Goal: Task Accomplishment & Management: Complete application form

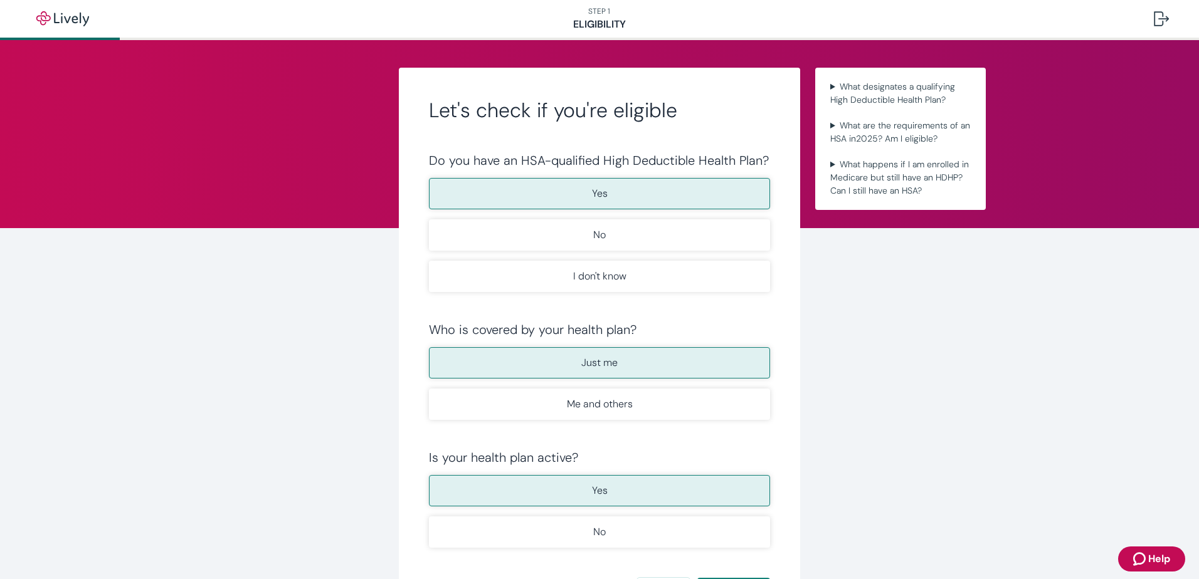
click at [586, 191] on button "Yes" at bounding box center [599, 193] width 341 height 31
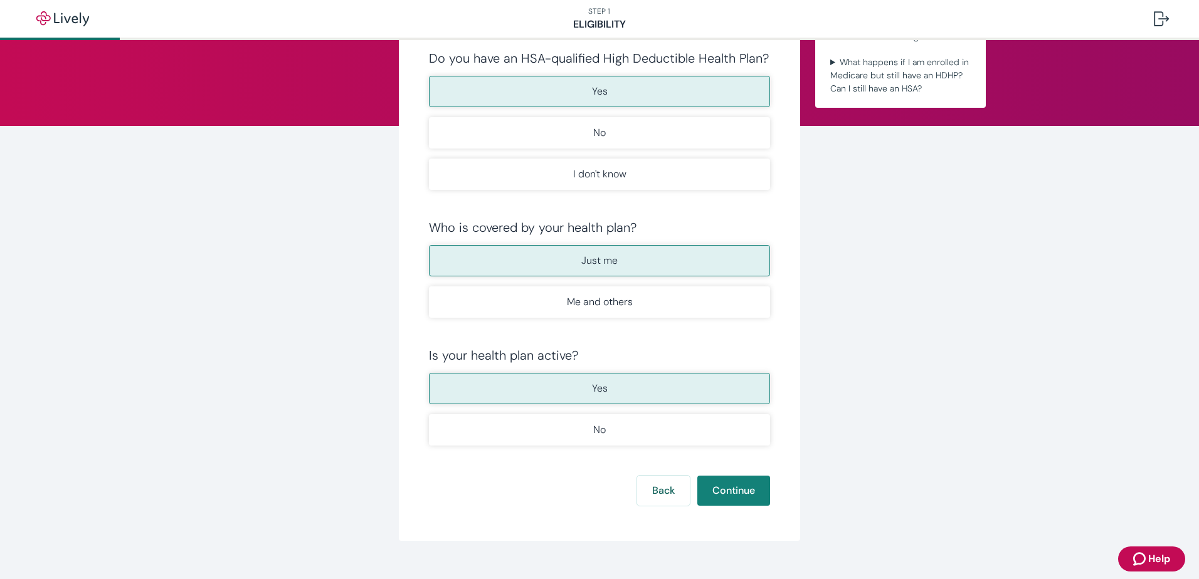
scroll to position [124, 0]
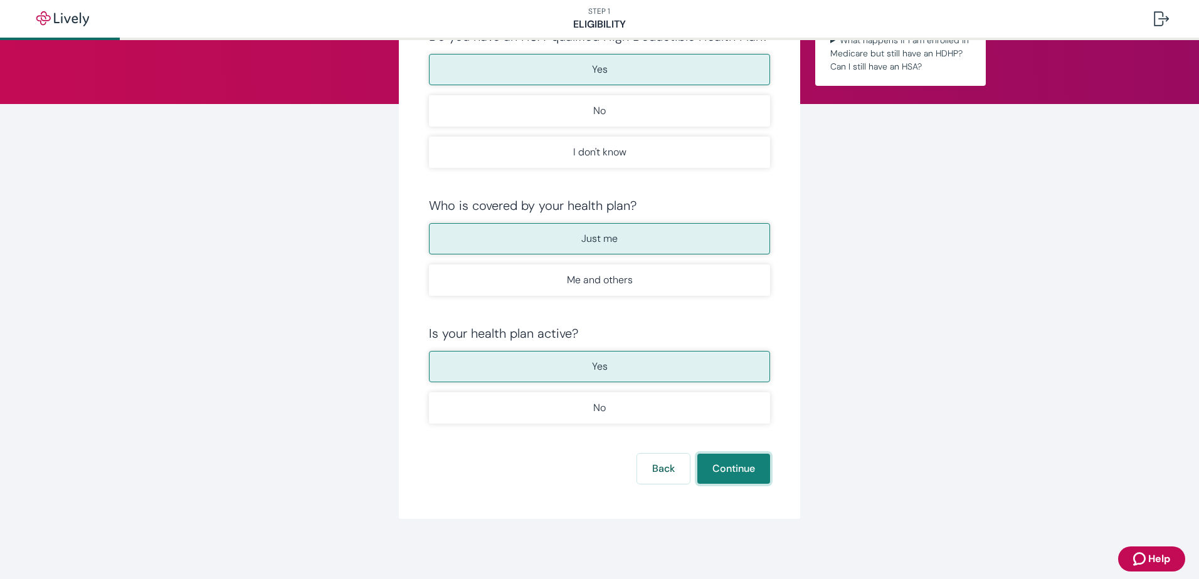
click at [735, 468] on button "Continue" at bounding box center [733, 469] width 73 height 30
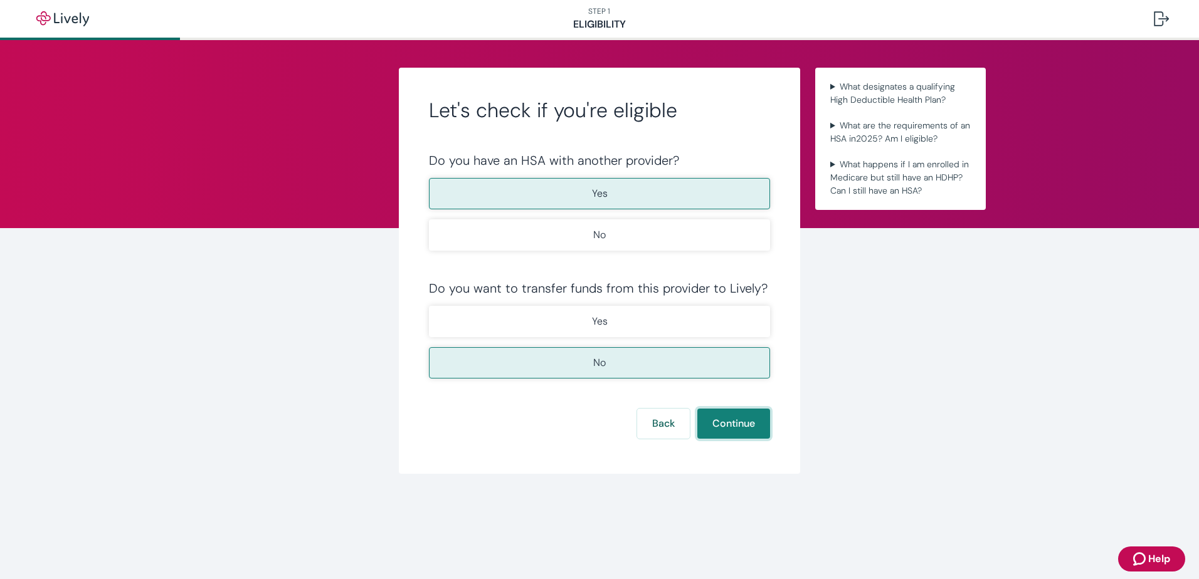
click at [737, 431] on button "Continue" at bounding box center [733, 424] width 73 height 30
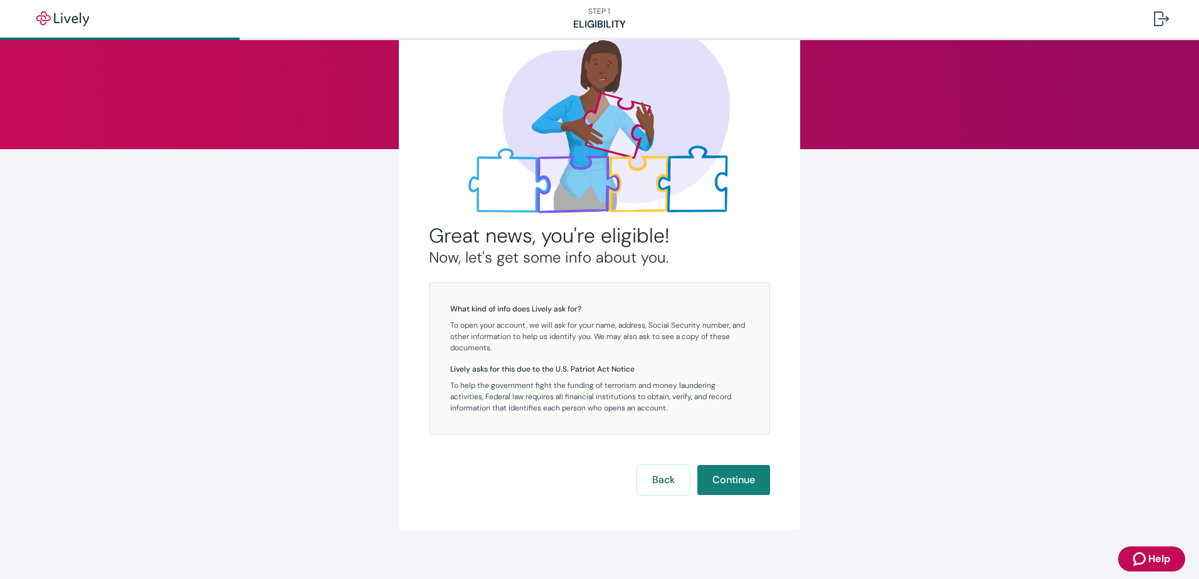
scroll to position [90, 0]
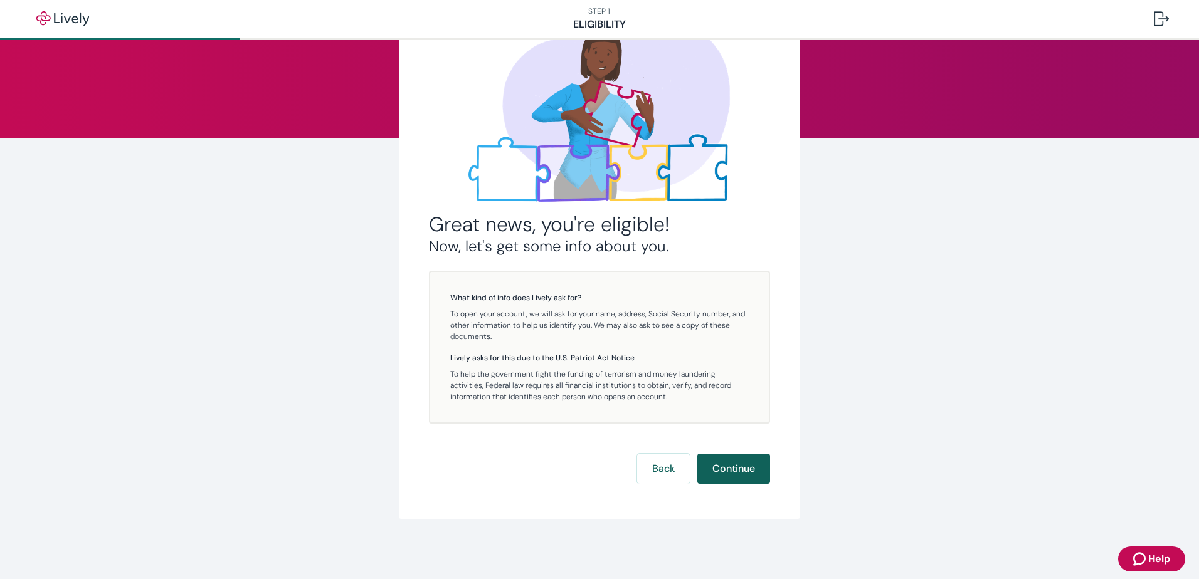
click at [737, 459] on button "Continue" at bounding box center [733, 469] width 73 height 30
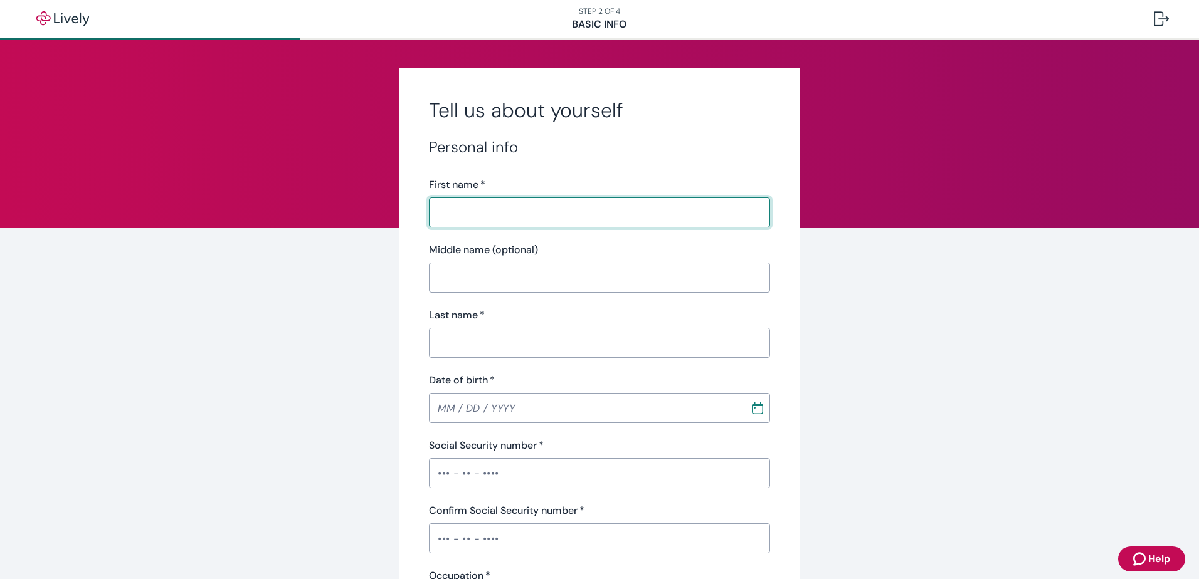
click at [475, 222] on input "First name   *" at bounding box center [599, 212] width 341 height 25
type input "[PERSON_NAME]"
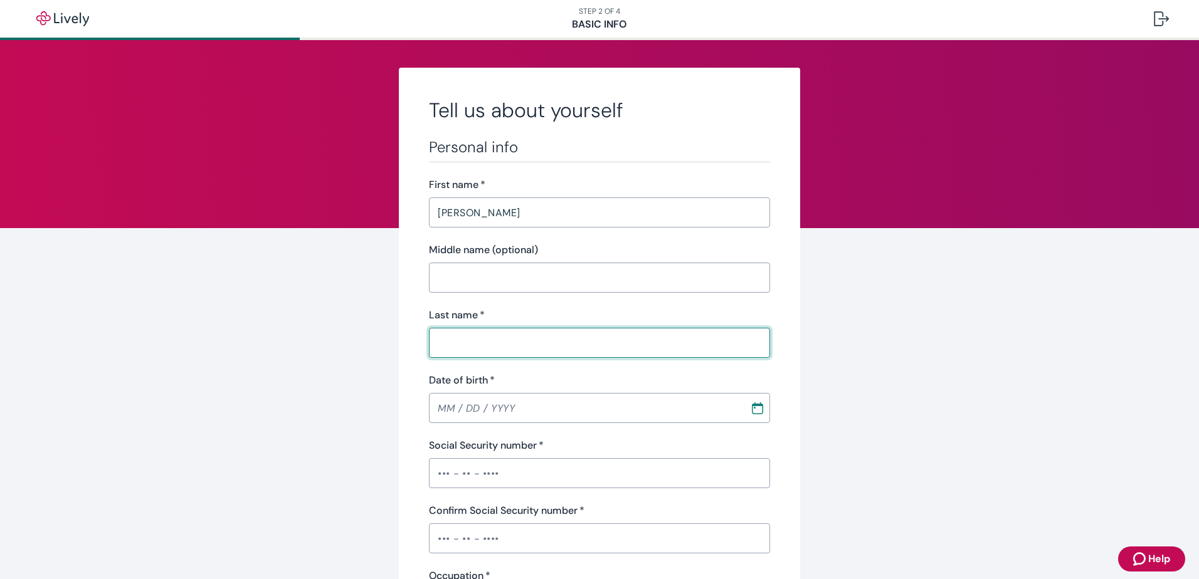
click at [450, 340] on input "Last name   *" at bounding box center [599, 342] width 341 height 25
type input "[PERSON_NAME]"
click at [444, 408] on input "MM / DD / YYYY" at bounding box center [585, 408] width 312 height 25
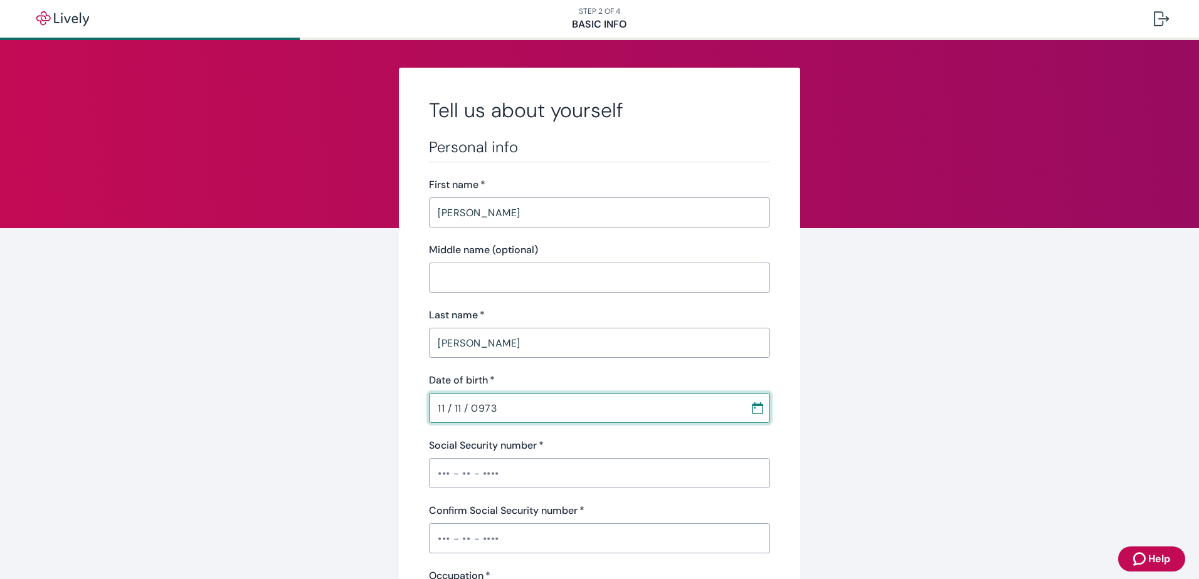
drag, startPoint x: 443, startPoint y: 406, endPoint x: 452, endPoint y: 394, distance: 14.8
click at [444, 405] on input "11 / 11 / 0973" at bounding box center [585, 408] width 312 height 25
drag, startPoint x: 478, startPoint y: 407, endPoint x: 466, endPoint y: 408, distance: 11.3
click at [466, 408] on input "10 / 11 / 0973" at bounding box center [585, 408] width 312 height 25
click at [476, 407] on input "10 / 11 / 0973" at bounding box center [585, 408] width 312 height 25
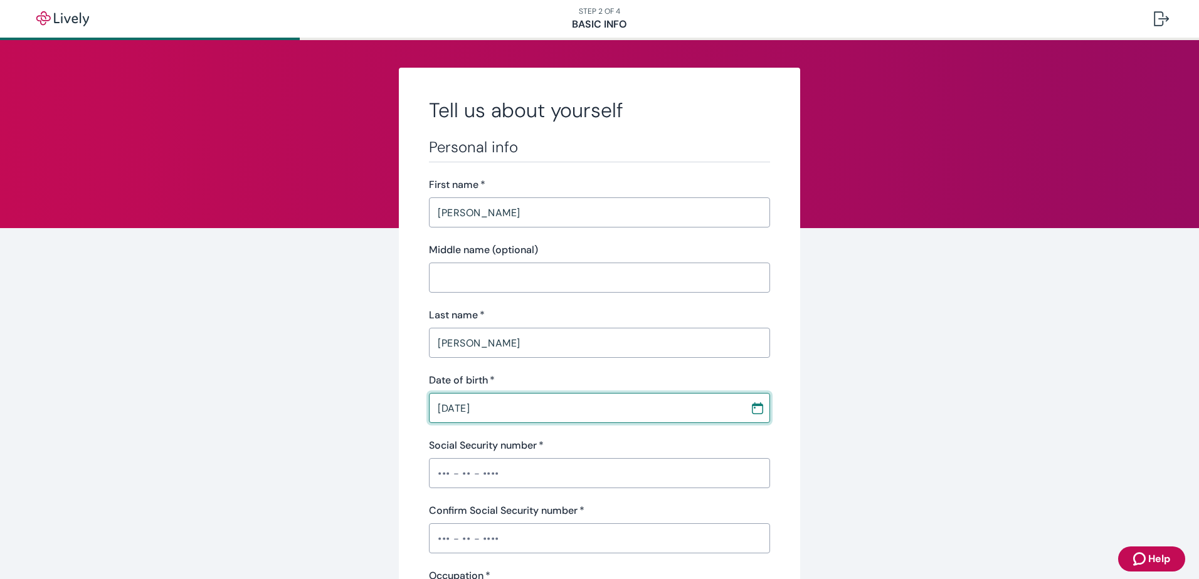
type input "[DATE]"
click at [448, 469] on input "Social Security number   *" at bounding box center [599, 473] width 341 height 25
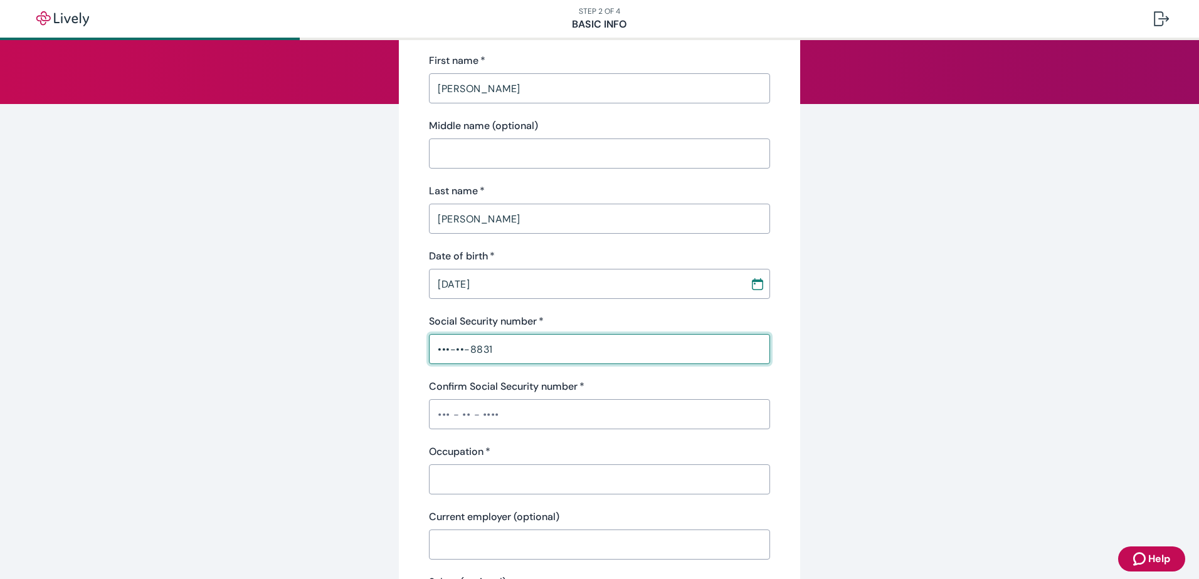
scroll to position [125, 0]
type input "•••-••-8831"
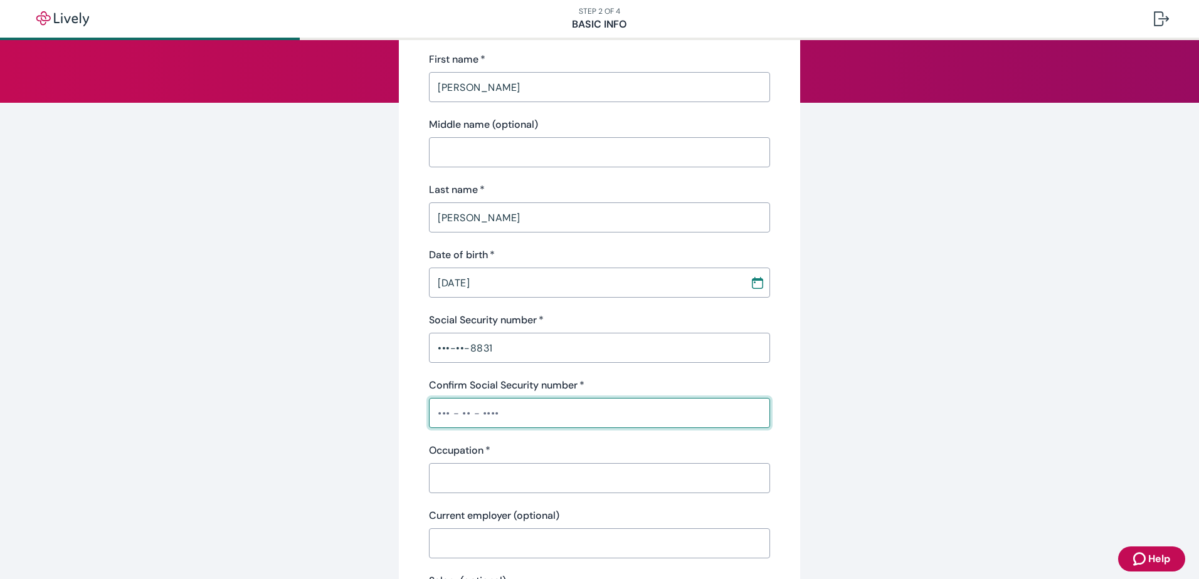
click at [463, 410] on input "Confirm Social Security number   *" at bounding box center [599, 413] width 341 height 25
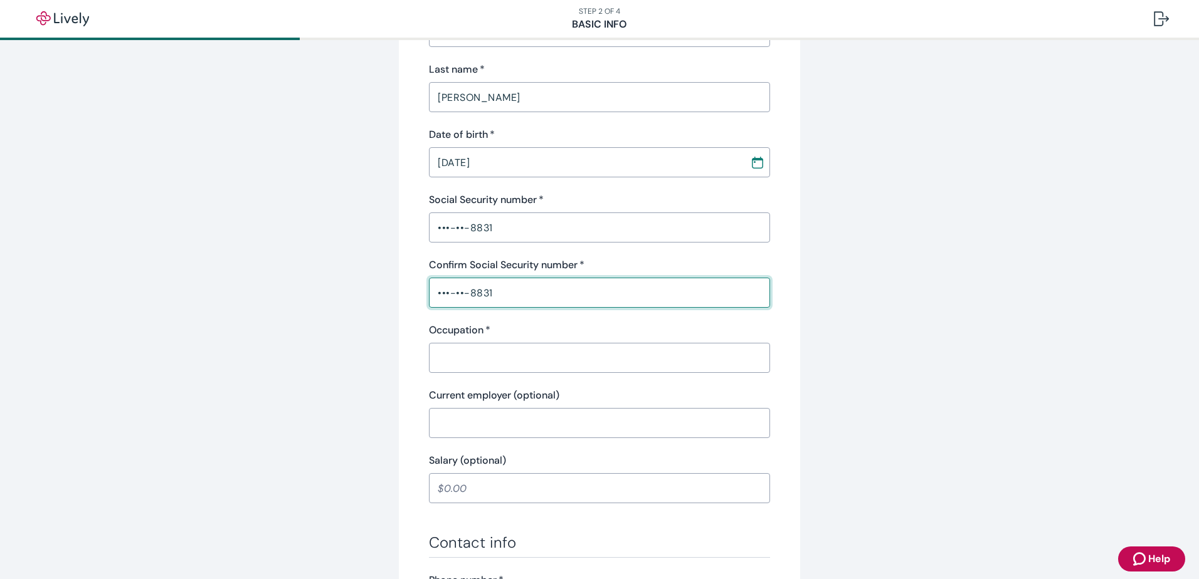
scroll to position [251, 0]
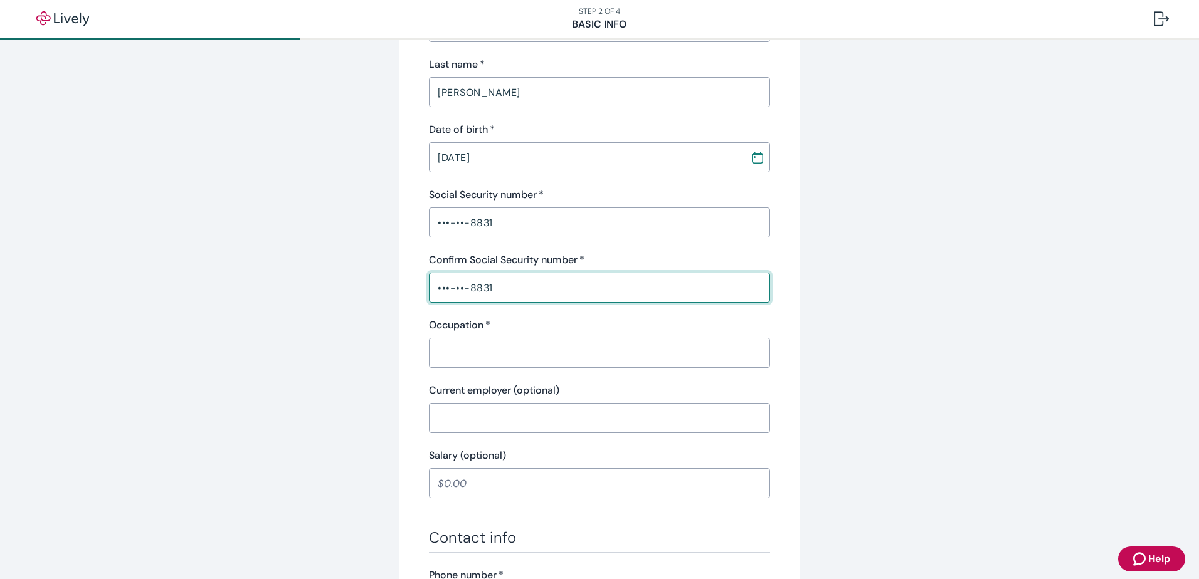
type input "•••-••-8831"
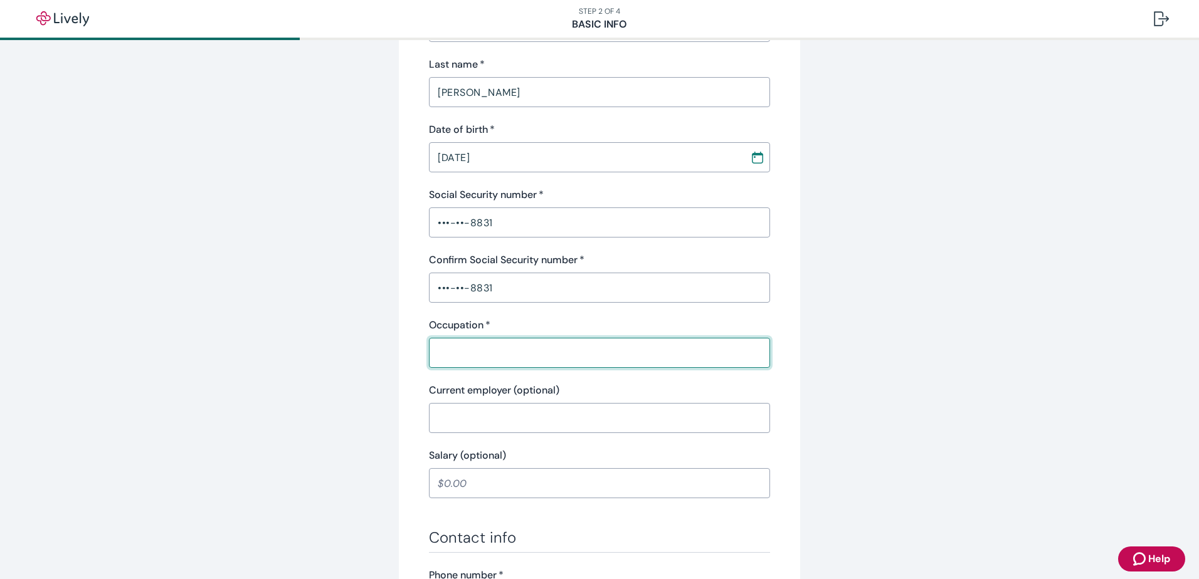
click at [446, 351] on input "Occupation   *" at bounding box center [599, 352] width 341 height 25
click at [499, 355] on input "ReLATIONSHIP mANGER" at bounding box center [599, 352] width 341 height 25
drag, startPoint x: 549, startPoint y: 352, endPoint x: 419, endPoint y: 344, distance: 130.1
click at [419, 344] on div "Tell us about yourself Personal info First name   * [PERSON_NAME] ​ Middle name…" at bounding box center [599, 402] width 401 height 1170
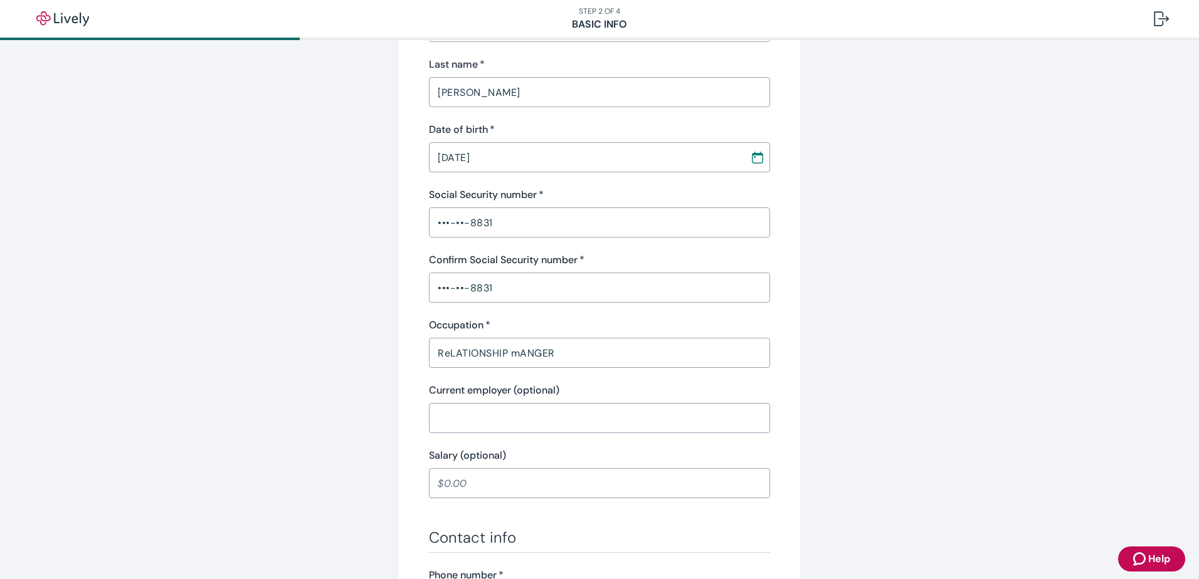
drag, startPoint x: 474, startPoint y: 357, endPoint x: 564, endPoint y: 394, distance: 97.8
click at [564, 394] on div "Current employer (optional)" at bounding box center [599, 390] width 341 height 15
click at [468, 350] on input "ReLATIONSHIP mANGER" at bounding box center [599, 352] width 341 height 25
drag, startPoint x: 470, startPoint y: 352, endPoint x: 700, endPoint y: 360, distance: 230.9
click at [701, 360] on input "ReLATIONSHIP mANGER" at bounding box center [599, 352] width 341 height 25
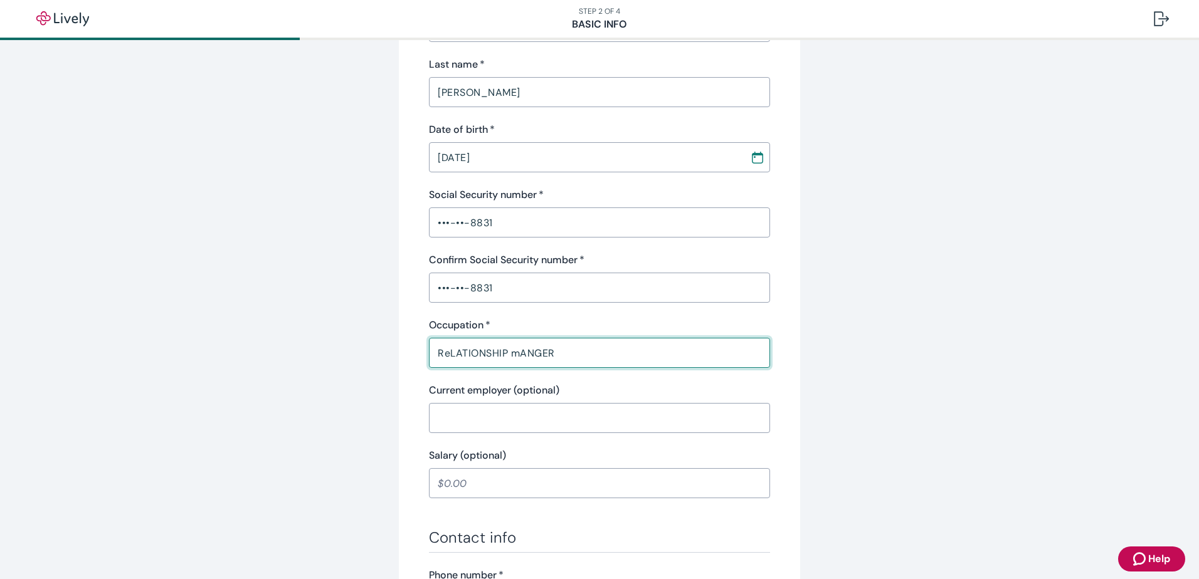
drag, startPoint x: 553, startPoint y: 351, endPoint x: 394, endPoint y: 346, distance: 159.3
click at [399, 346] on div "Tell us about yourself Personal info First name   * [PERSON_NAME] ​ Middle name…" at bounding box center [599, 402] width 401 height 1170
type input "Relationship Manager"
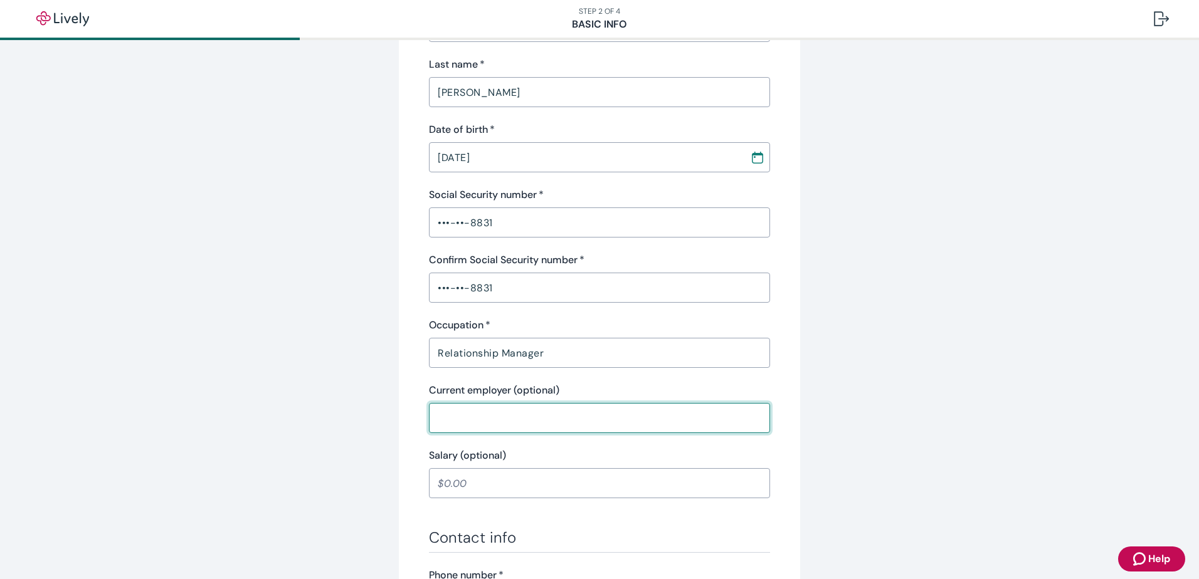
click at [443, 416] on input "Current employer (optional)" at bounding box center [599, 418] width 341 height 25
type input "BMO"
drag, startPoint x: 201, startPoint y: 456, endPoint x: 488, endPoint y: 504, distance: 291.1
click at [488, 504] on div "Personal info First name   * [PERSON_NAME] ​ Middle name (optional) ​ Last name…" at bounding box center [599, 389] width 341 height 1004
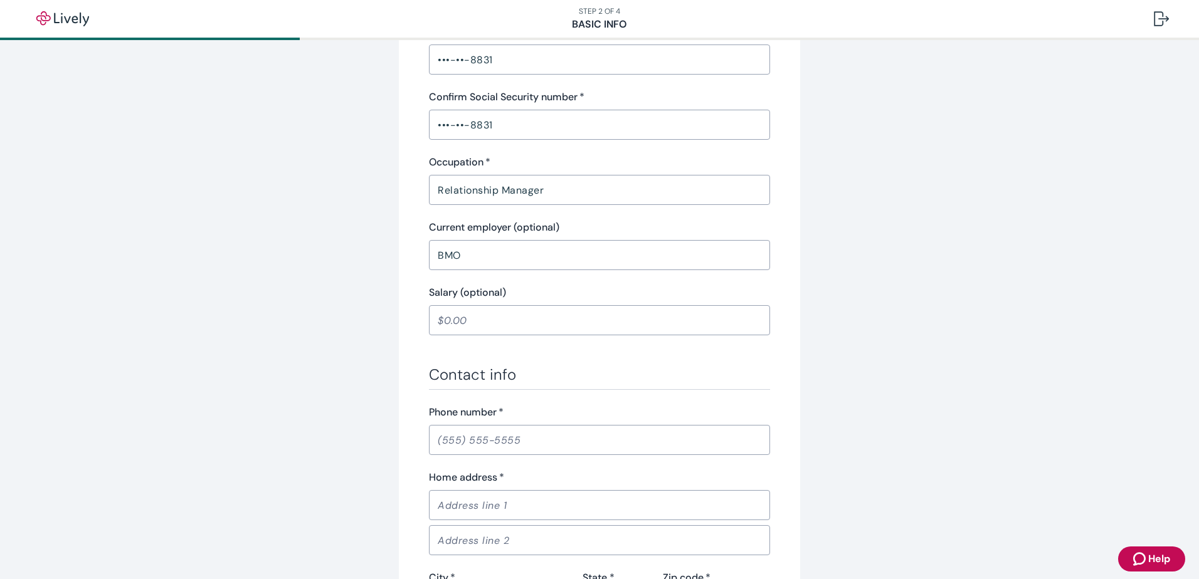
scroll to position [439, 0]
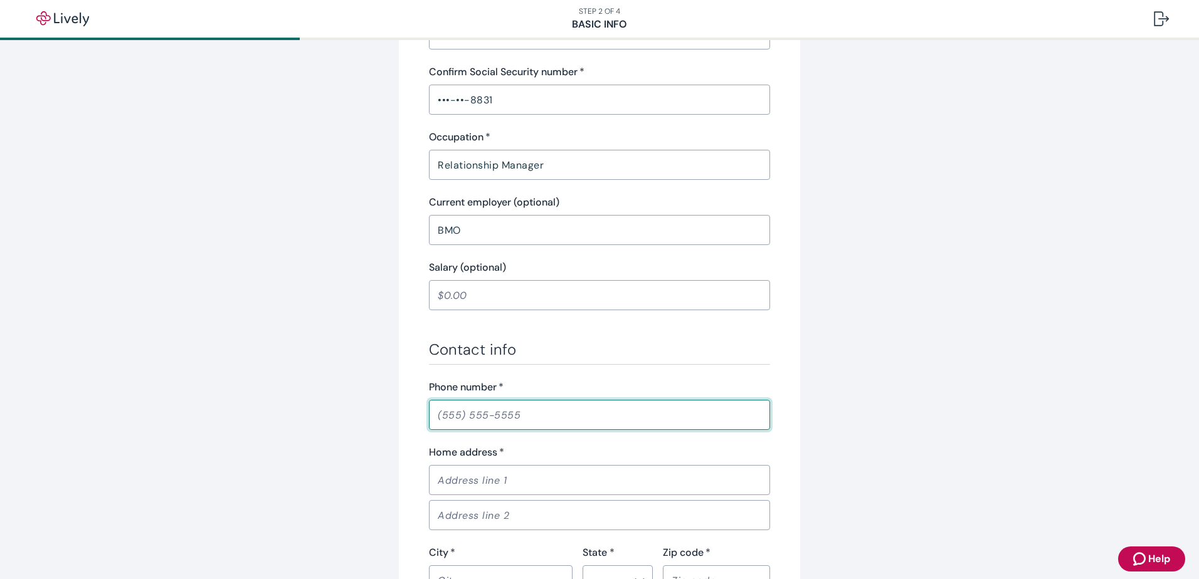
click at [456, 413] on input "Phone number   *" at bounding box center [599, 414] width 341 height 25
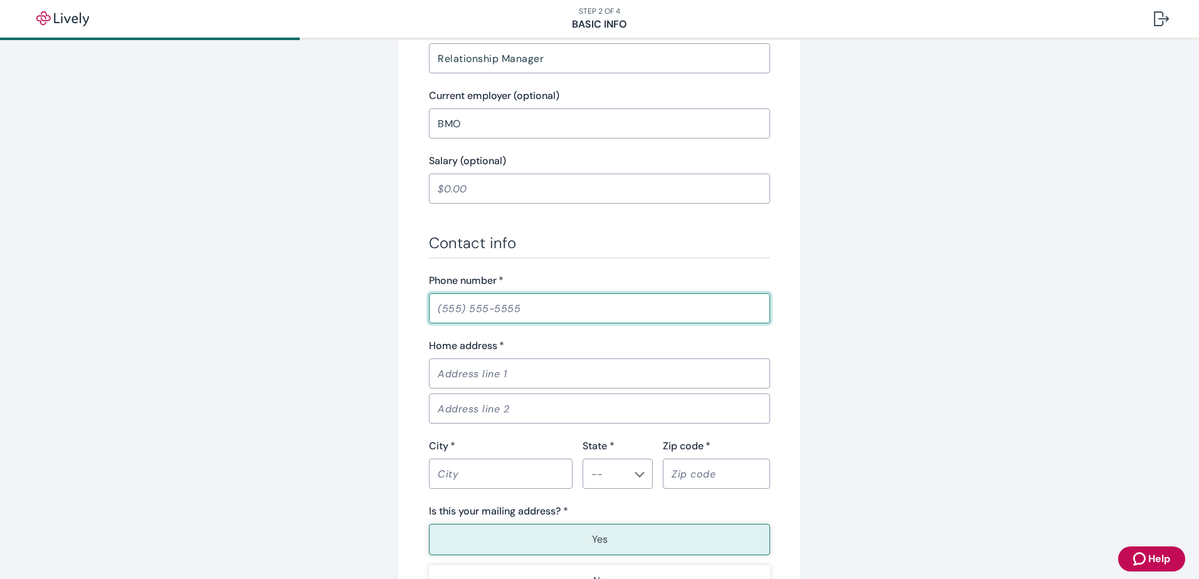
scroll to position [564, 0]
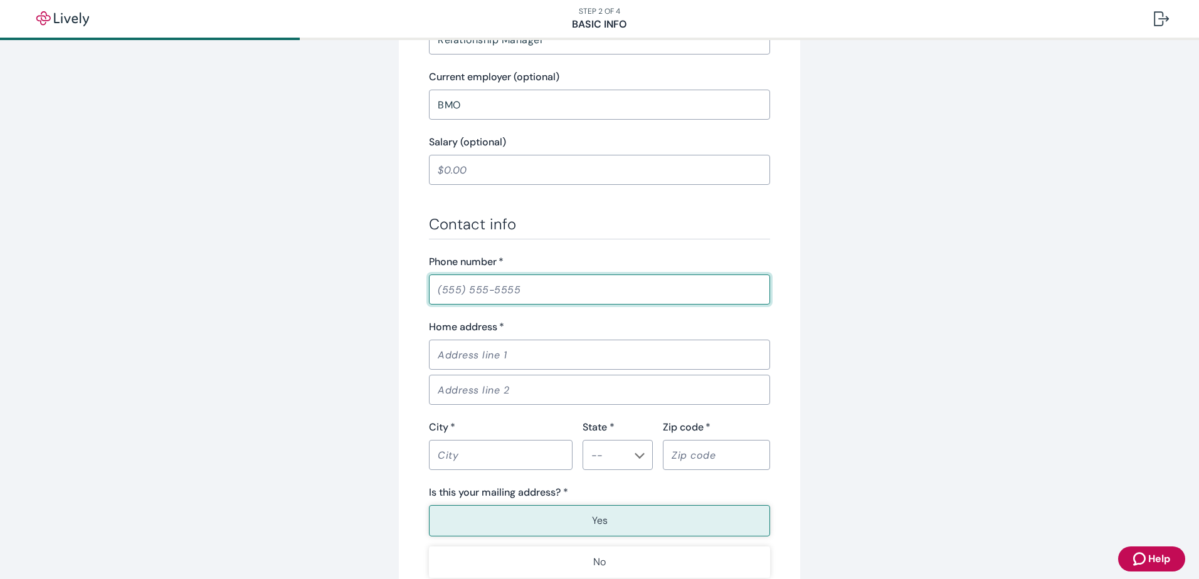
click at [481, 293] on input "Phone number   *" at bounding box center [599, 289] width 341 height 25
type input "[PHONE_NUMBER]"
click at [461, 354] on input "Home address   *" at bounding box center [599, 354] width 341 height 25
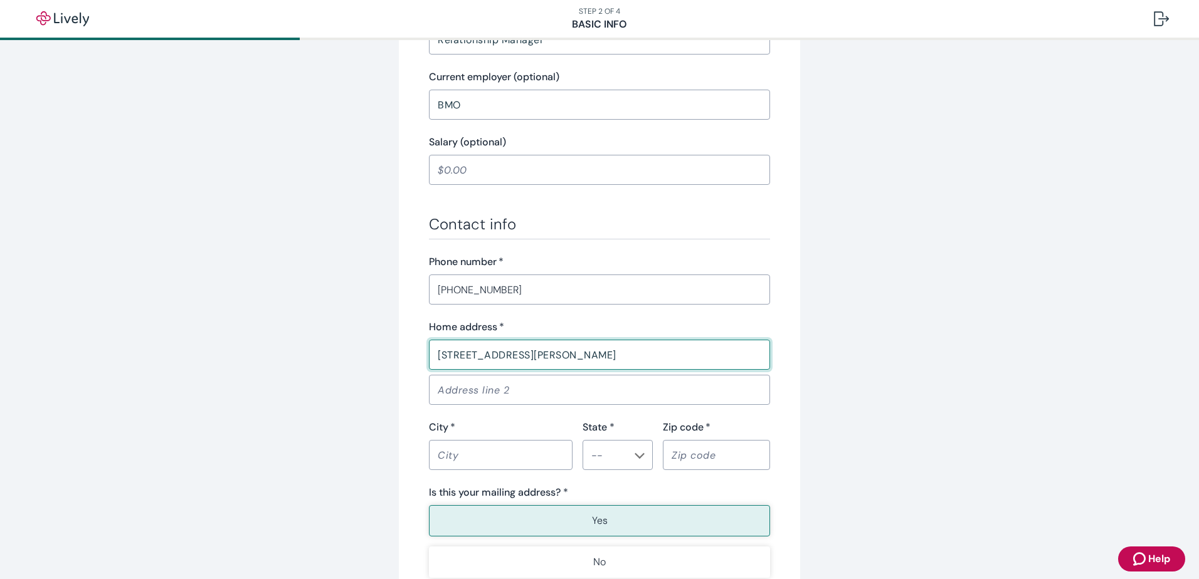
type input "[STREET_ADDRESS][PERSON_NAME]"
click at [525, 459] on input "City   *" at bounding box center [501, 455] width 144 height 25
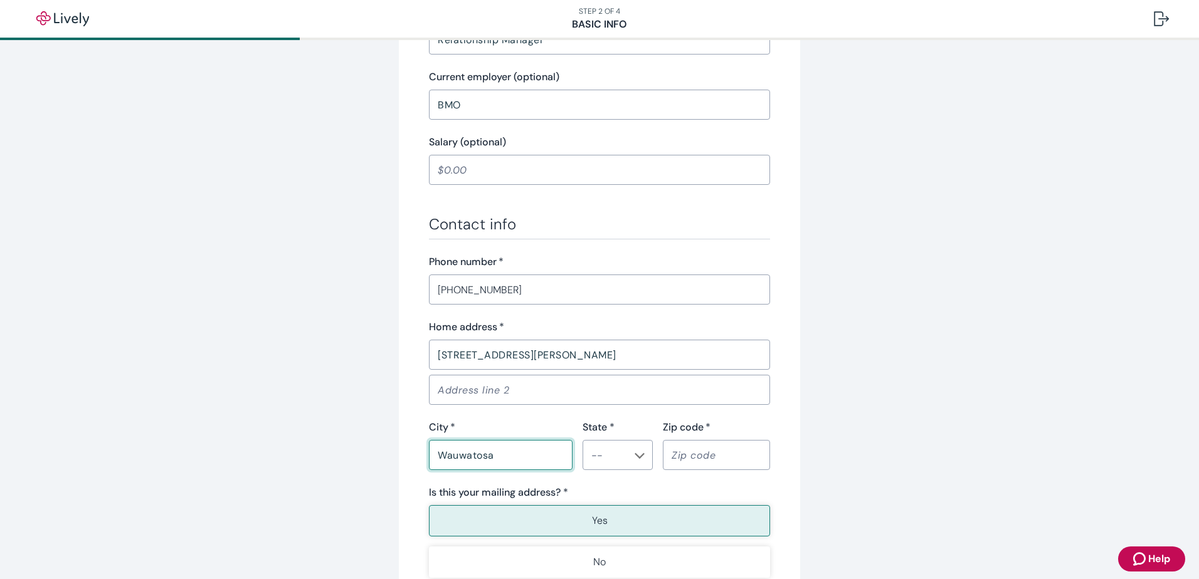
type input "Wauwatosa"
type input "WI"
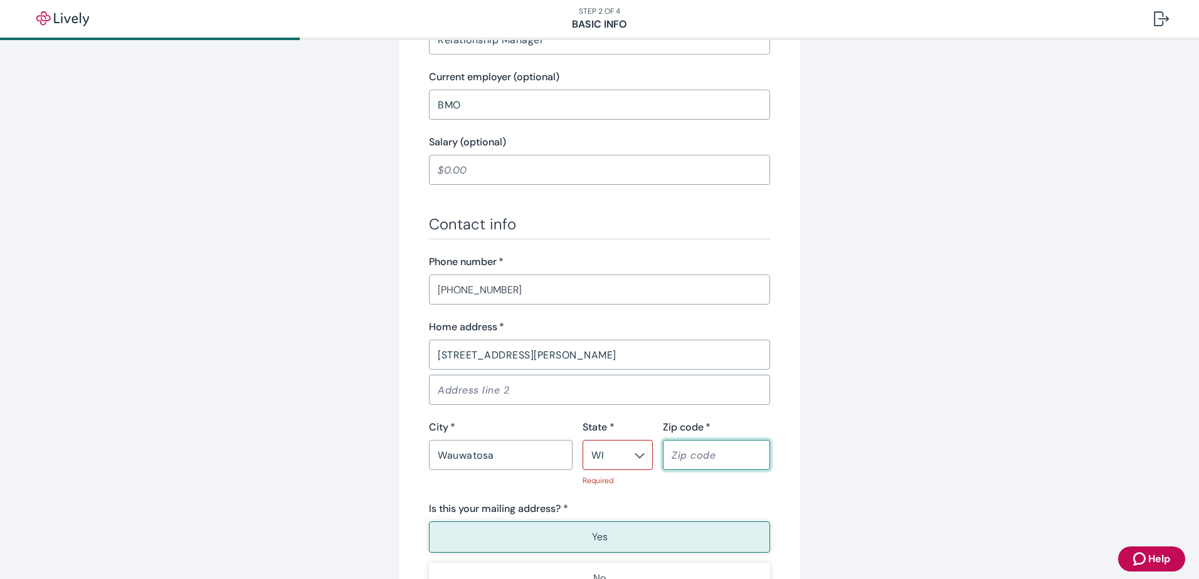
click at [681, 455] on input "Zip code   *" at bounding box center [716, 455] width 107 height 25
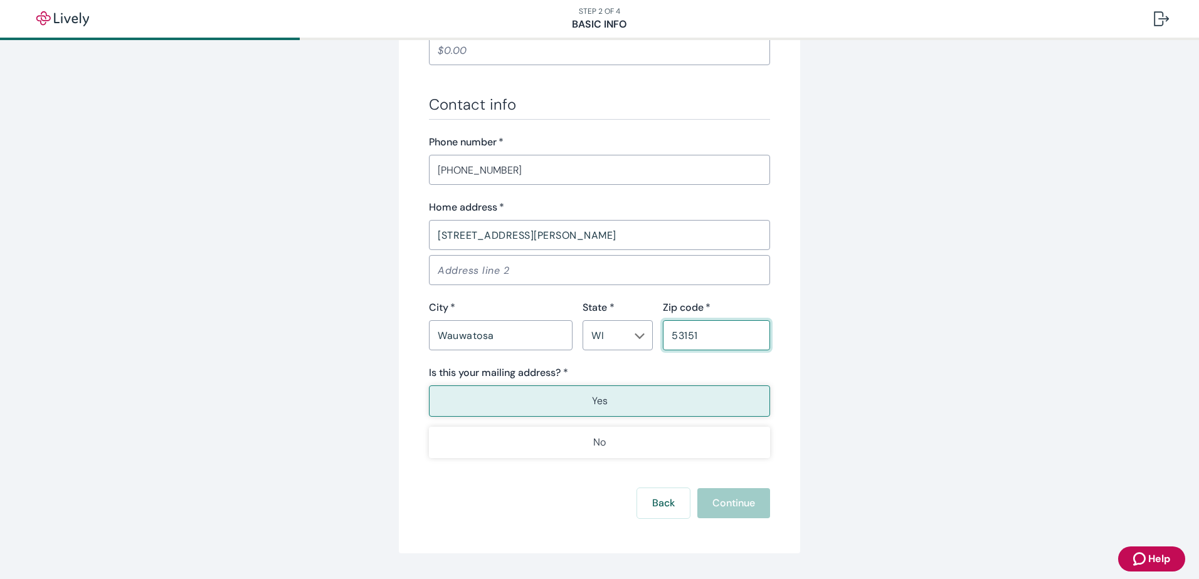
scroll to position [690, 0]
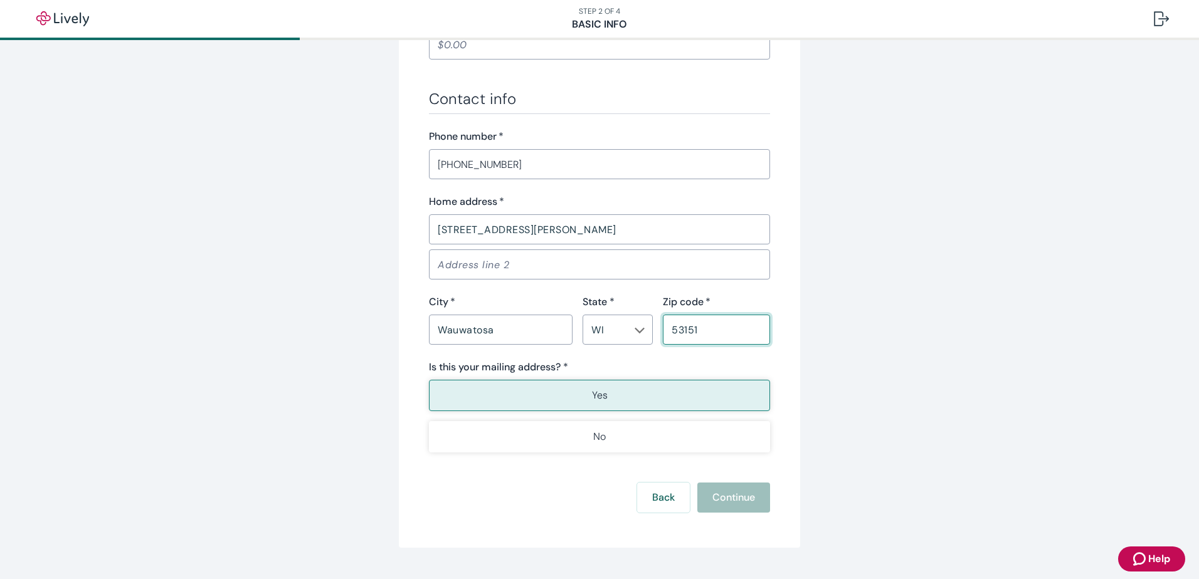
type input "53151"
click at [723, 495] on div "Back Continue" at bounding box center [599, 498] width 341 height 30
click at [747, 500] on button "Continue" at bounding box center [733, 498] width 73 height 30
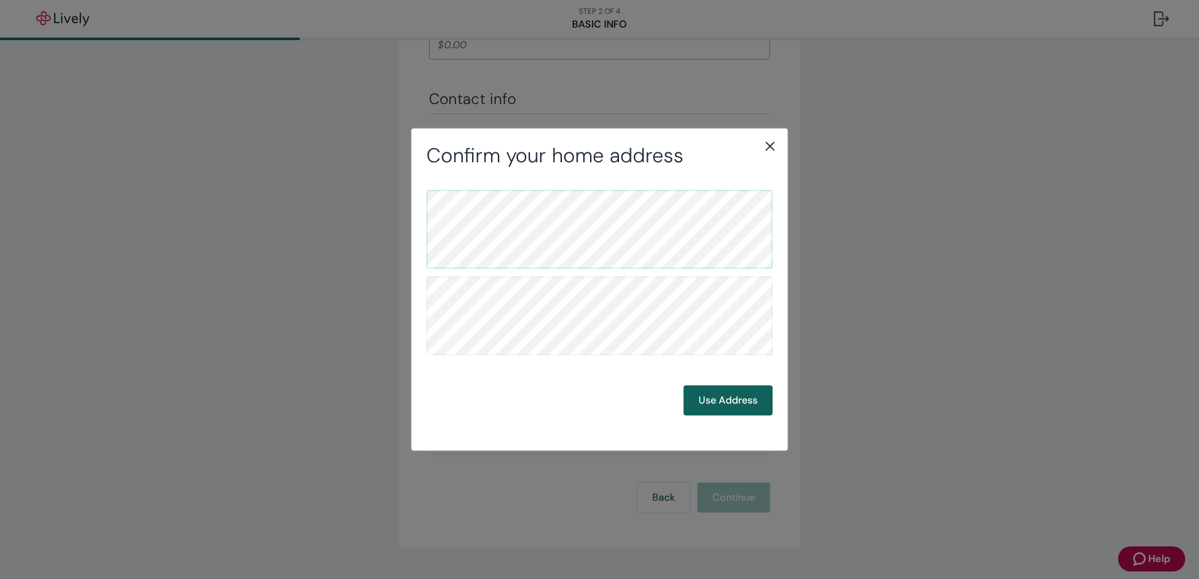
click at [718, 405] on button "Use Address" at bounding box center [727, 401] width 89 height 30
click at [732, 407] on button "Use Address" at bounding box center [727, 401] width 89 height 30
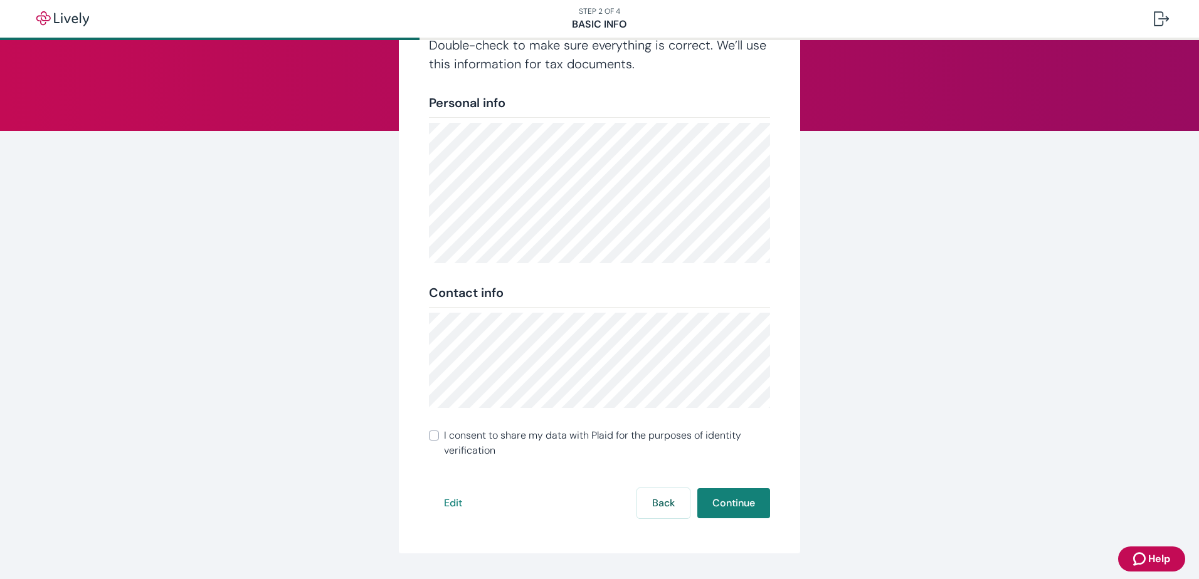
scroll to position [69, 0]
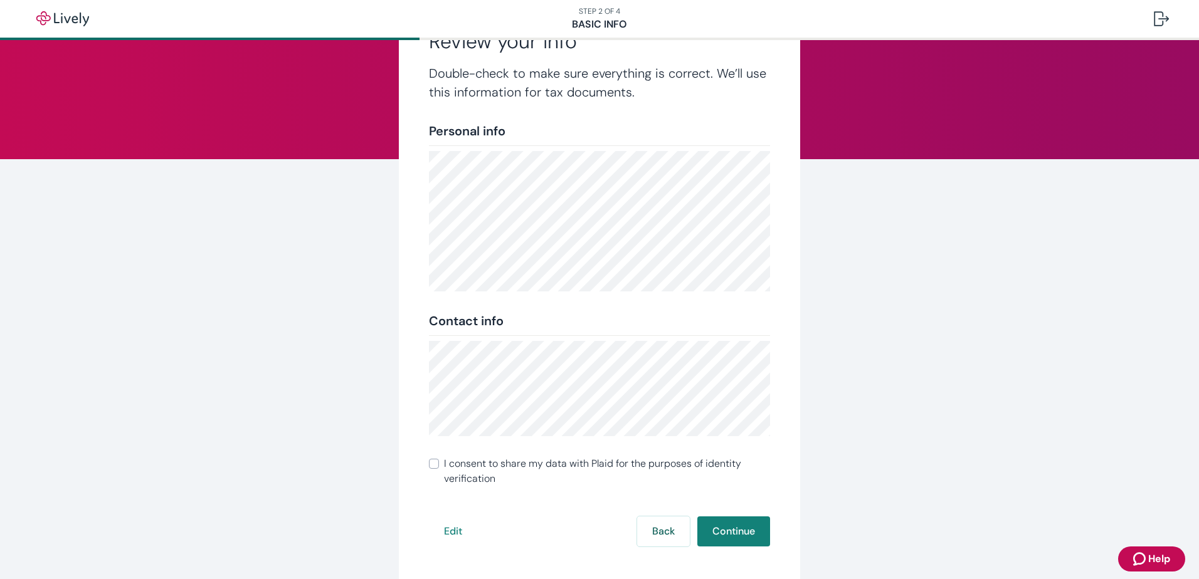
click at [434, 463] on input "I consent to share my data with Plaid for the purposes of identity verification" at bounding box center [434, 464] width 10 height 10
checkbox input "true"
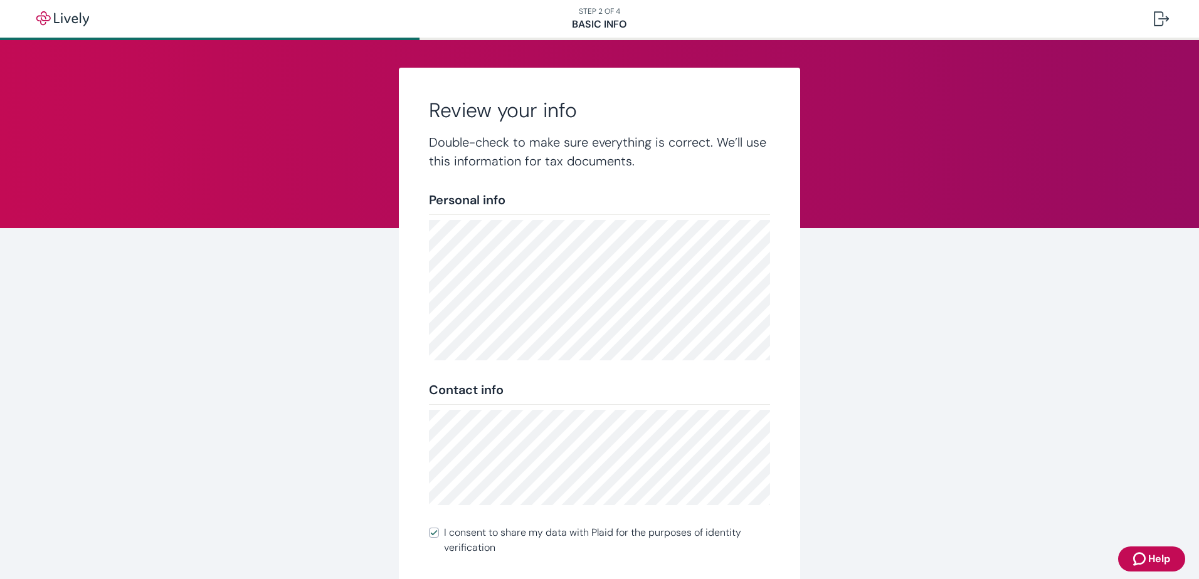
scroll to position [132, 0]
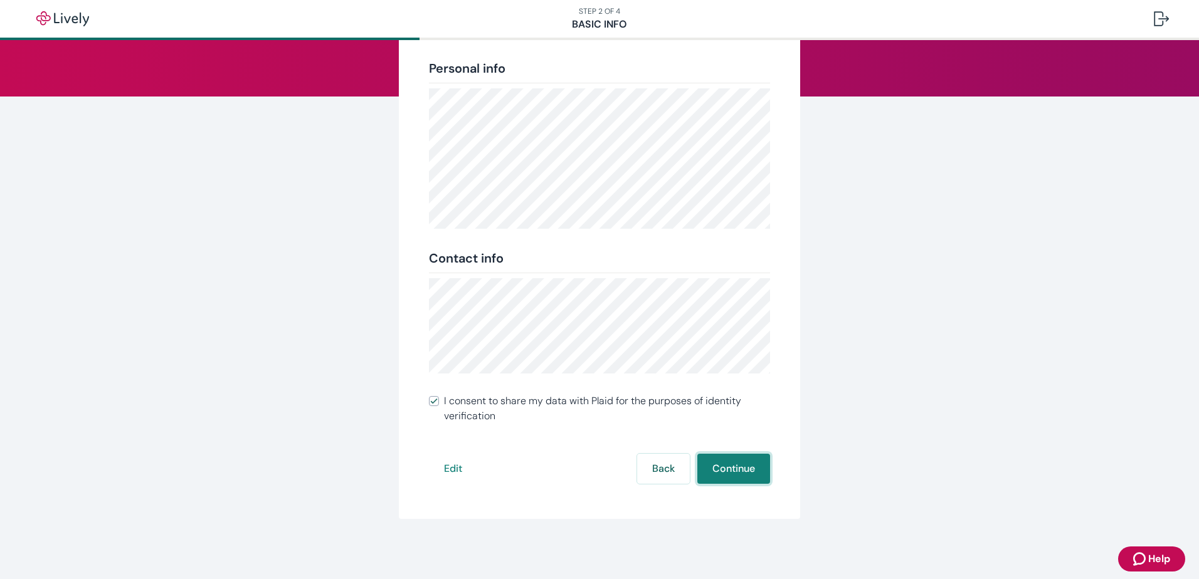
click at [737, 471] on button "Continue" at bounding box center [733, 469] width 73 height 30
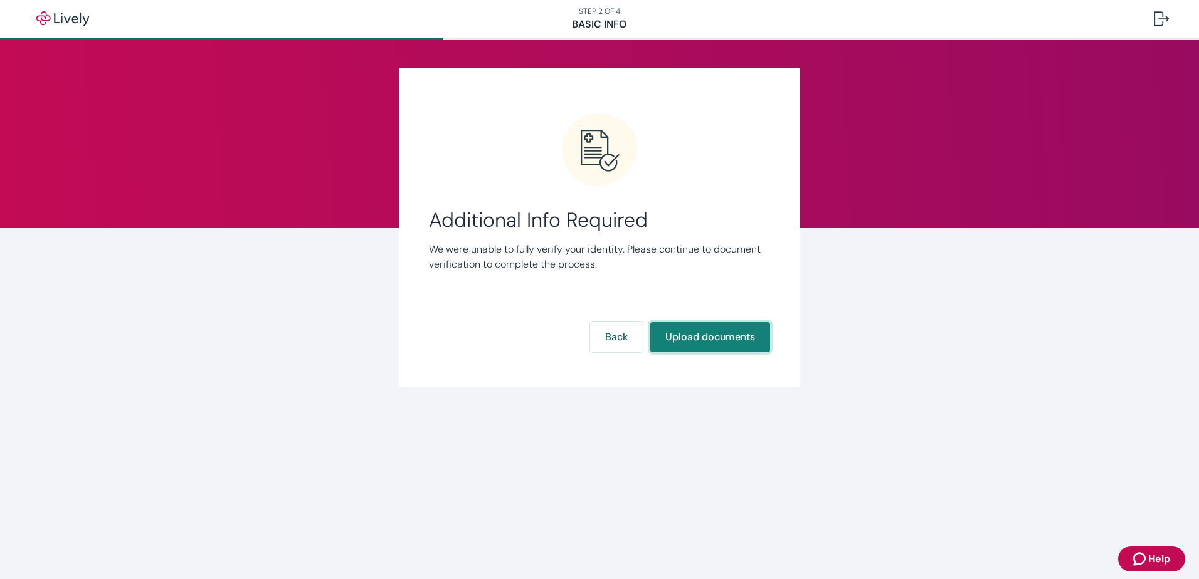
click at [684, 335] on button "Upload documents" at bounding box center [710, 337] width 120 height 30
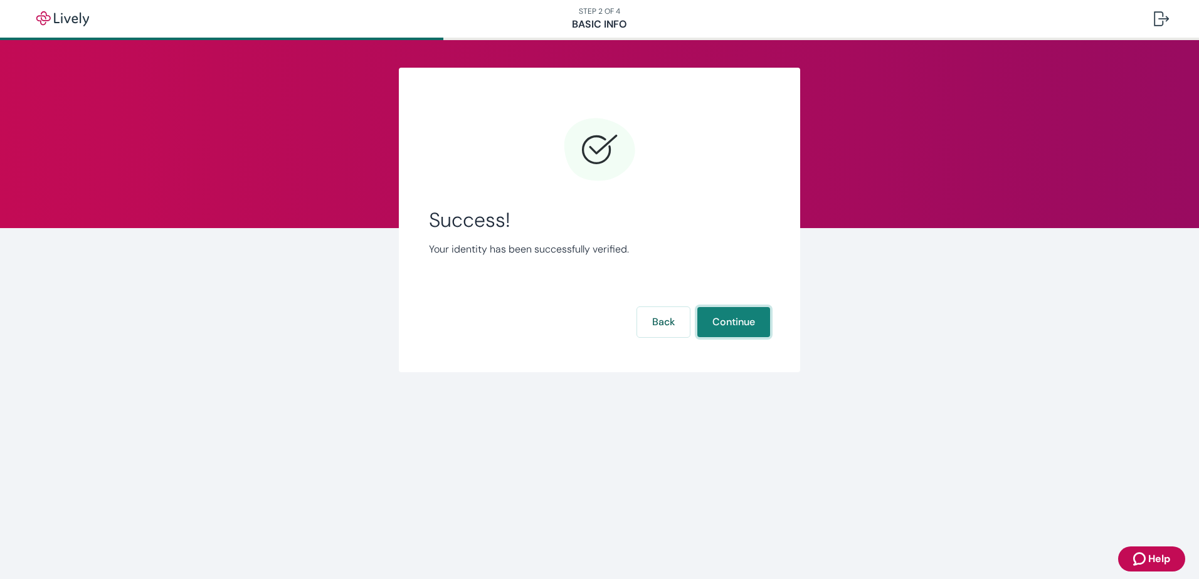
click at [747, 320] on button "Continue" at bounding box center [733, 322] width 73 height 30
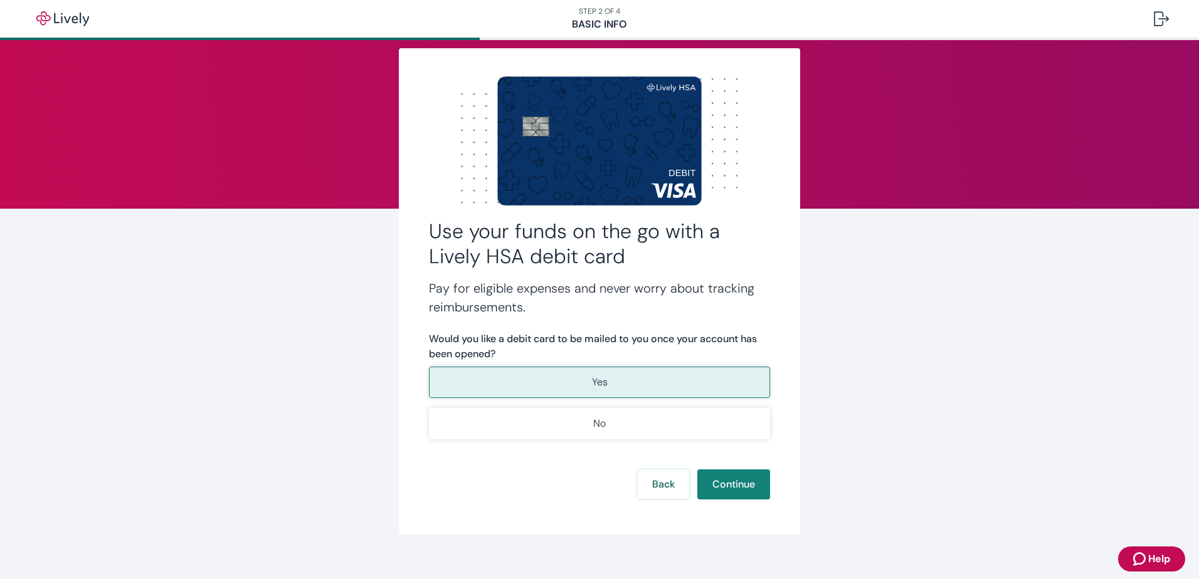
scroll to position [35, 0]
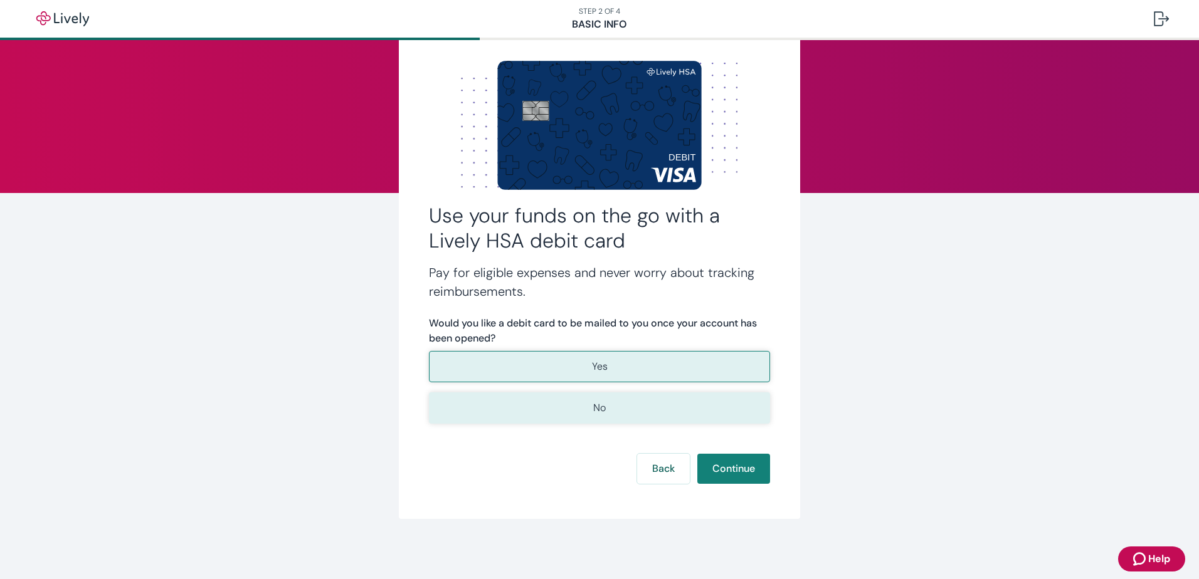
click at [593, 412] on p "No" at bounding box center [599, 408] width 13 height 15
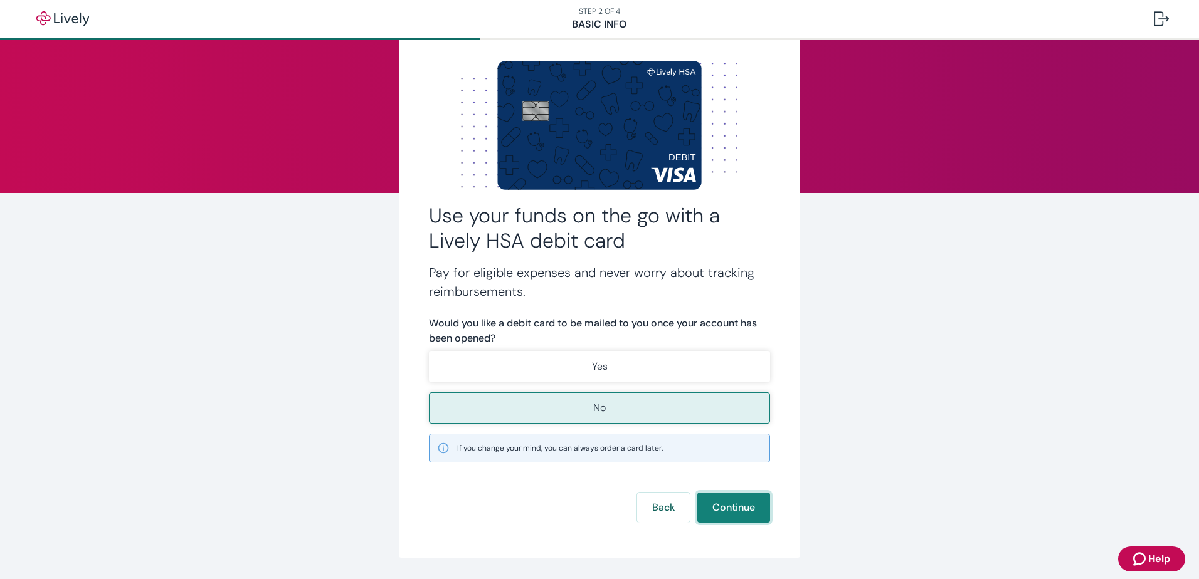
click at [731, 512] on button "Continue" at bounding box center [733, 508] width 73 height 30
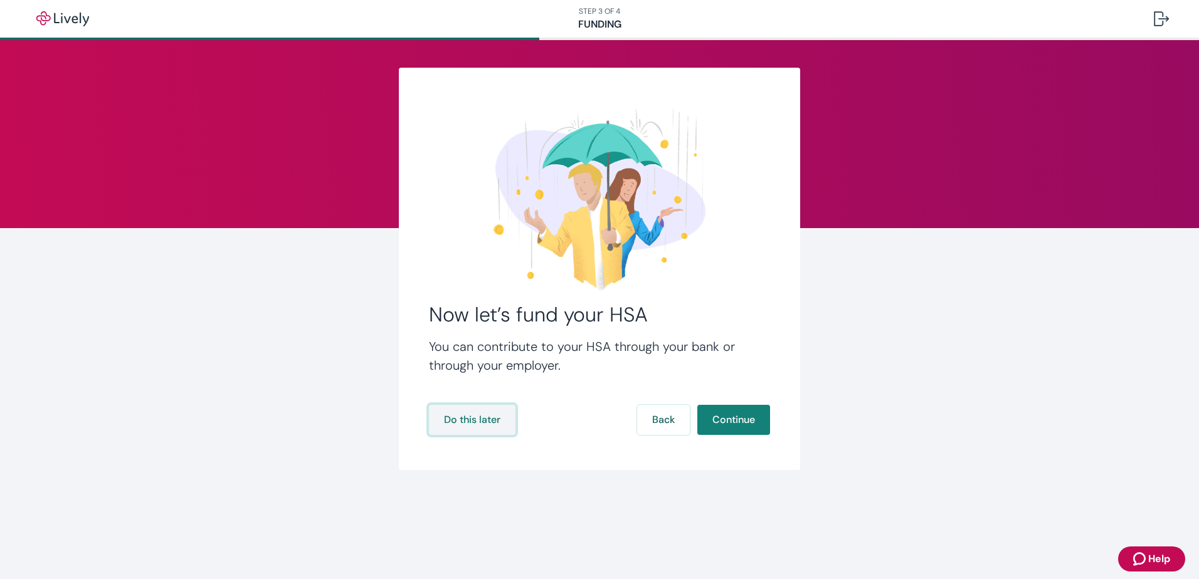
click at [454, 424] on button "Do this later" at bounding box center [472, 420] width 87 height 30
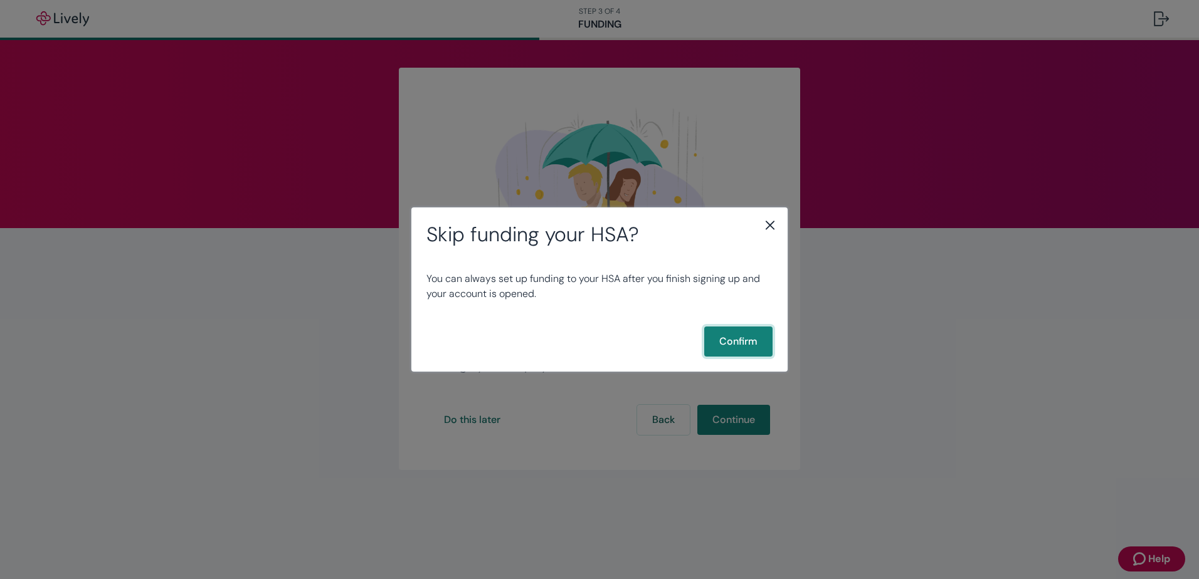
click at [737, 351] on button "Confirm" at bounding box center [738, 342] width 68 height 30
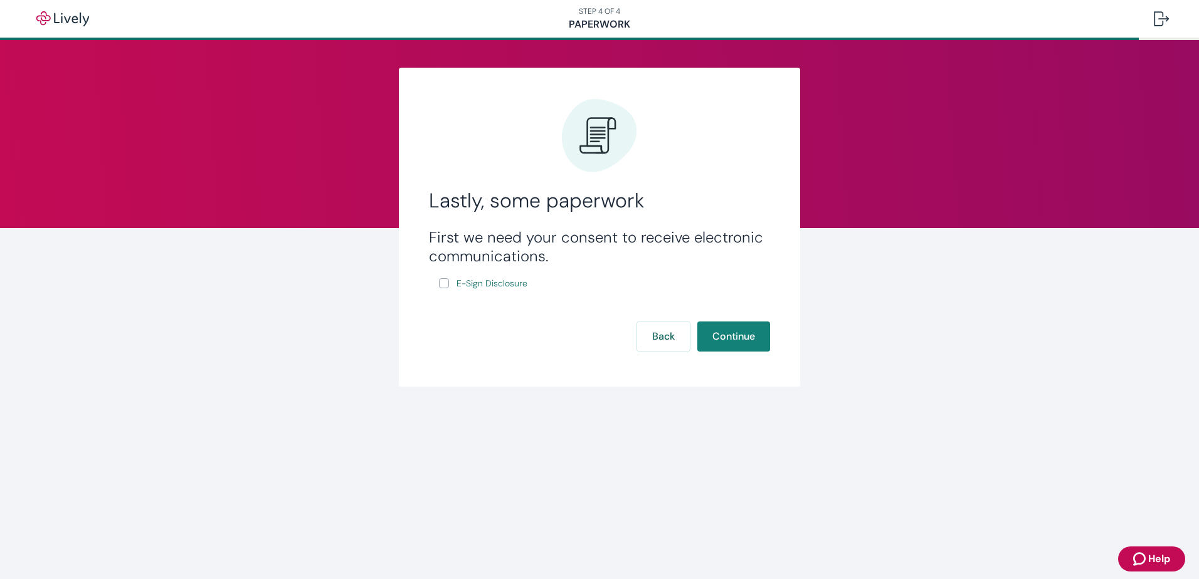
click at [442, 283] on input "E-Sign Disclosure" at bounding box center [444, 283] width 10 height 10
checkbox input "true"
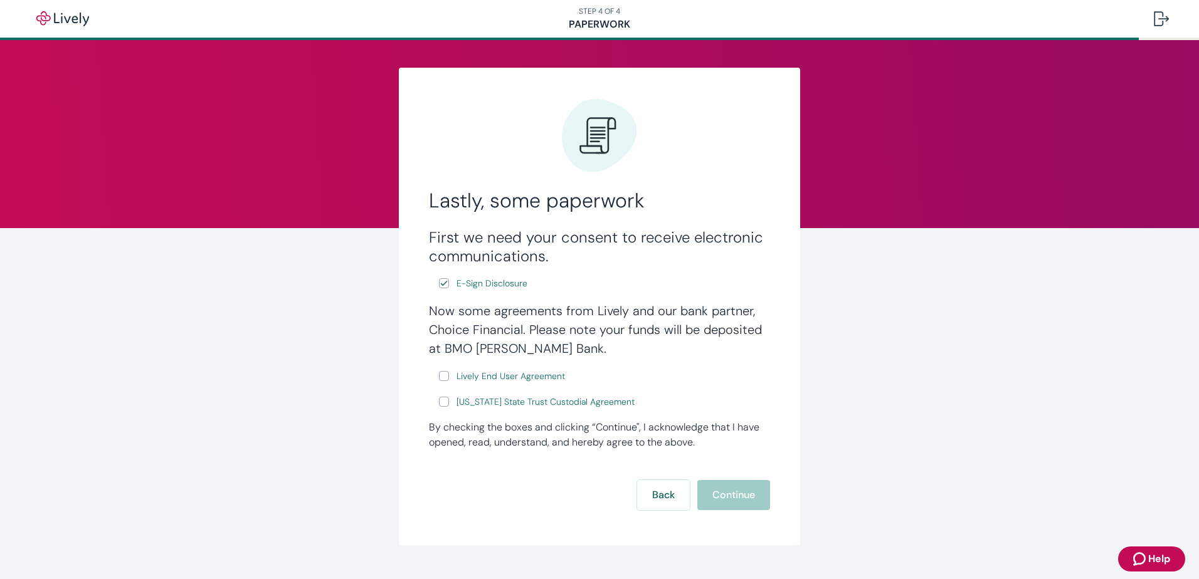
click at [440, 370] on label "Lively End User Agreement" at bounding box center [503, 377] width 129 height 16
click at [440, 371] on input "Lively End User Agreement" at bounding box center [444, 376] width 10 height 10
checkbox input "true"
click at [439, 401] on input "[US_STATE] State Trust Custodial Agreement" at bounding box center [444, 402] width 10 height 10
checkbox input "true"
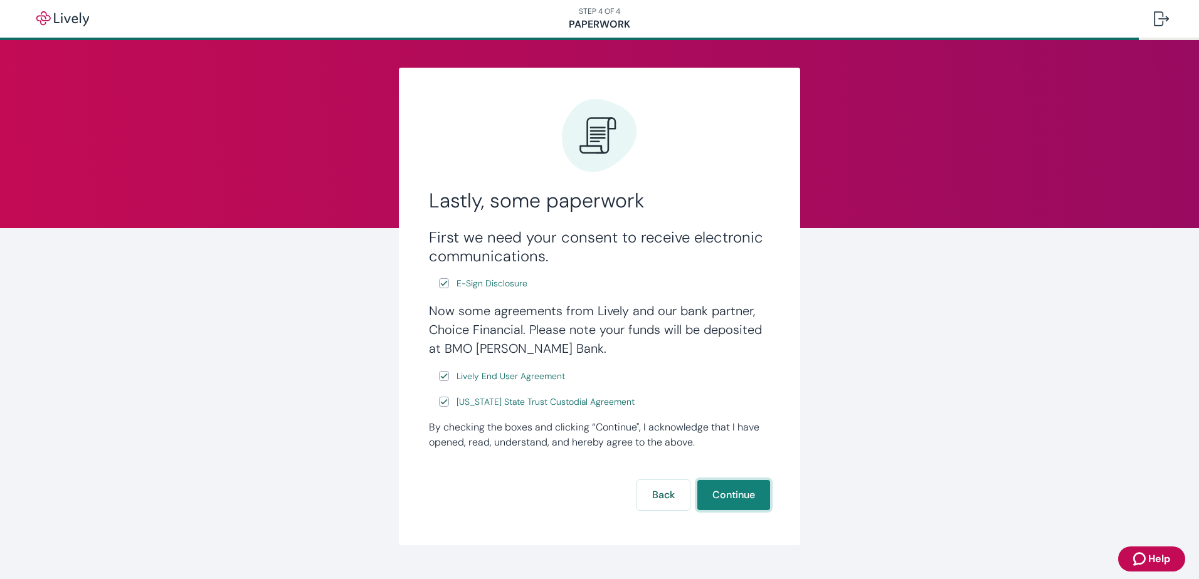
click at [722, 493] on button "Continue" at bounding box center [733, 495] width 73 height 30
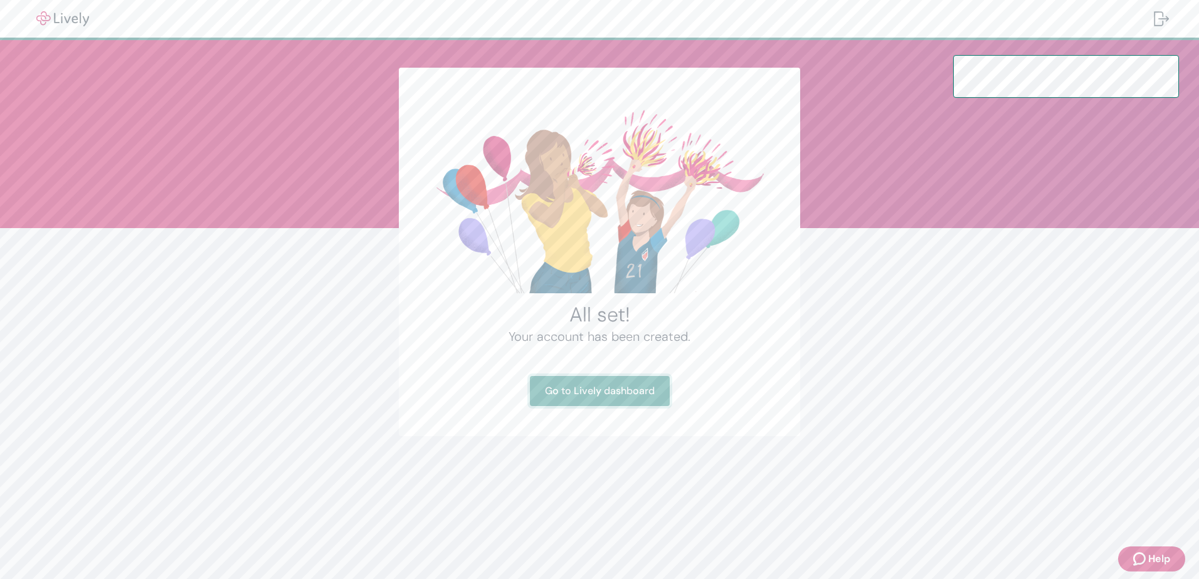
click at [639, 394] on link "Go to Lively dashboard" at bounding box center [600, 391] width 140 height 30
